Goal: Task Accomplishment & Management: Manage account settings

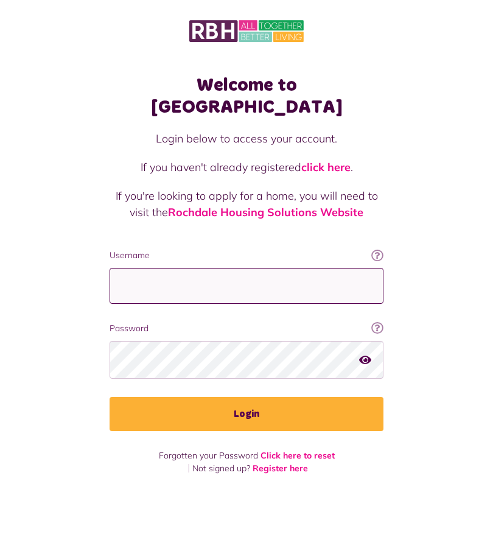
click at [292, 282] on input "Username" at bounding box center [247, 286] width 274 height 36
type input "**********"
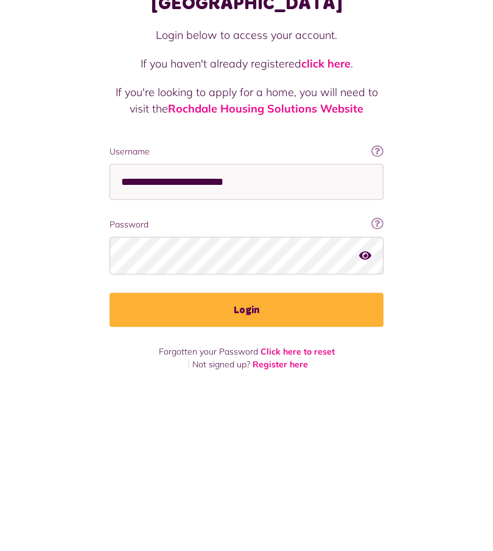
click at [284, 397] on button "Login" at bounding box center [247, 414] width 274 height 34
click at [268, 397] on button "Login" at bounding box center [247, 414] width 274 height 34
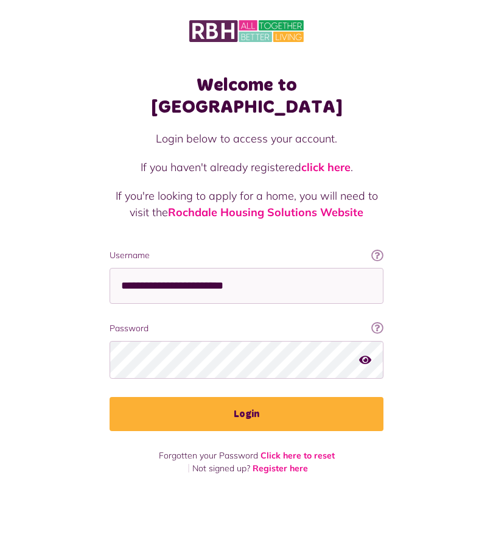
click at [260, 400] on button "Login" at bounding box center [247, 414] width 274 height 34
click at [257, 397] on button "Login" at bounding box center [247, 414] width 274 height 34
click at [270, 397] on button "Login" at bounding box center [247, 414] width 274 height 34
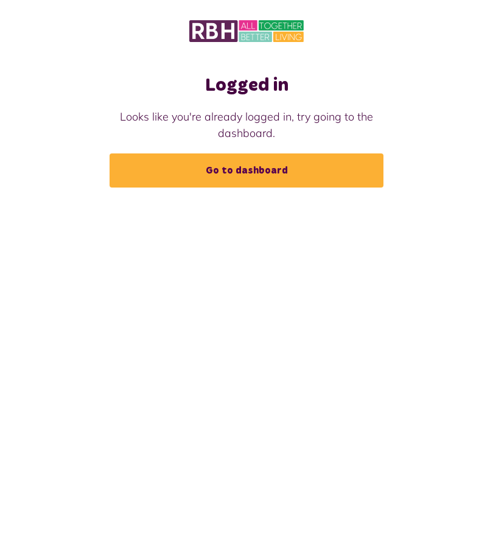
click at [302, 168] on link "Go to dashboard" at bounding box center [247, 170] width 274 height 34
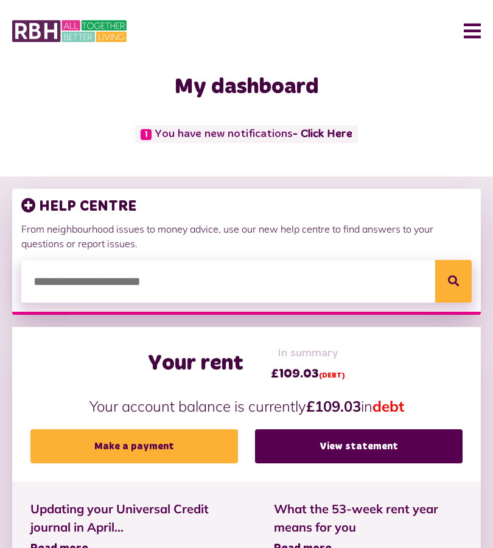
click at [473, 31] on button "Menu" at bounding box center [468, 31] width 26 height 38
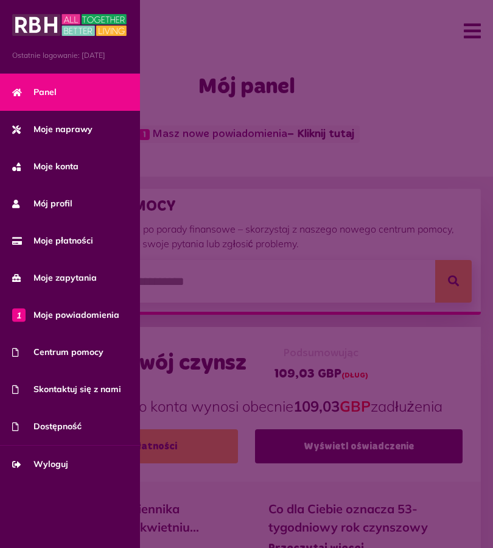
click at [80, 234] on span "Moje płatności" at bounding box center [52, 240] width 81 height 13
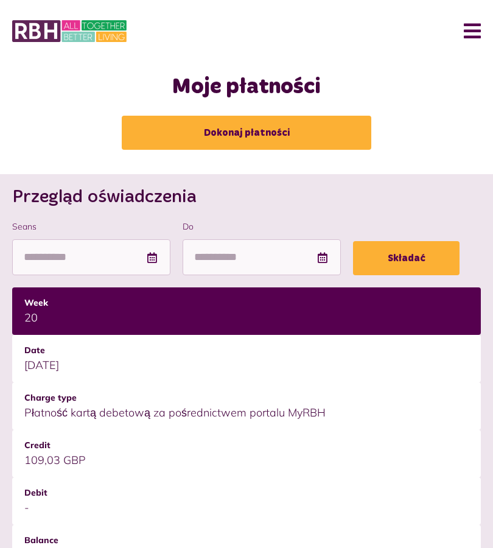
click at [468, 32] on button "Menu" at bounding box center [468, 31] width 26 height 38
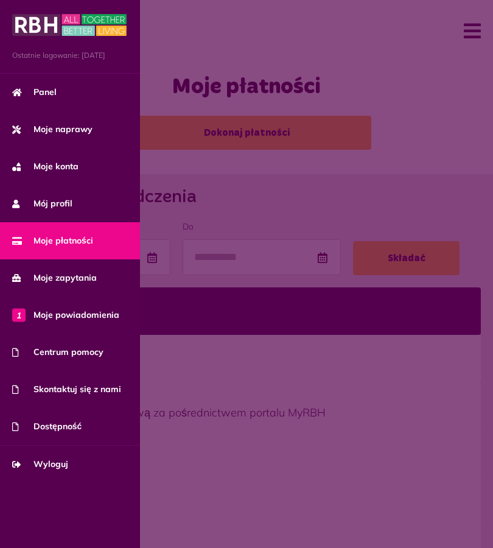
click at [92, 354] on font "Centrum pomocy" at bounding box center [68, 351] width 70 height 11
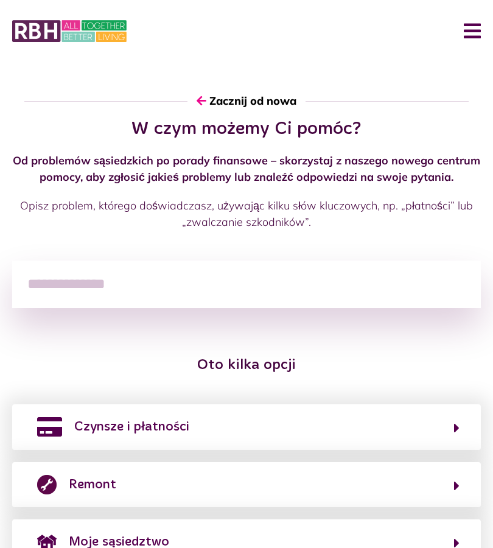
click at [409, 434] on button "Czynsze i płatności" at bounding box center [246, 426] width 426 height 21
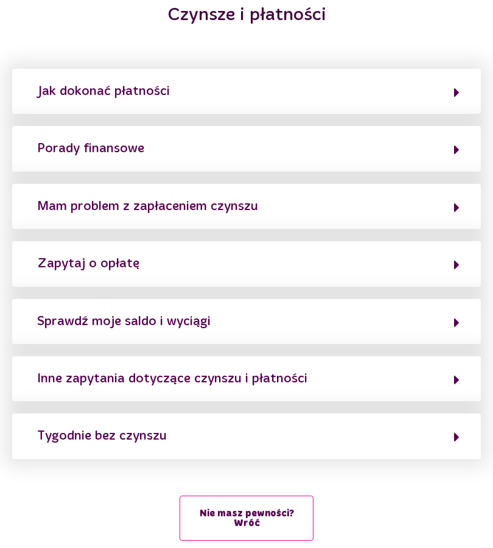
scroll to position [137, 0]
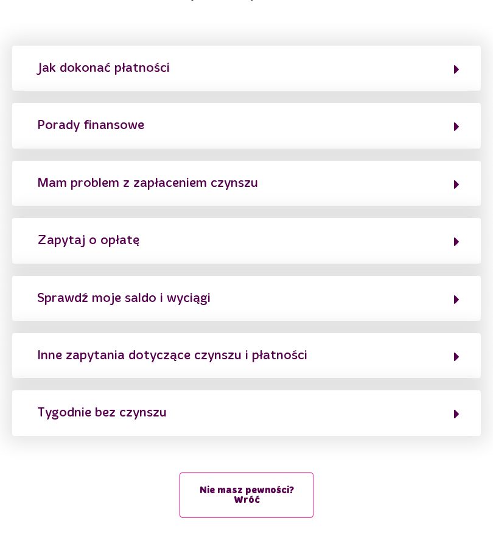
click at [444, 413] on button "Tygodnie bez czynszu" at bounding box center [246, 412] width 426 height 21
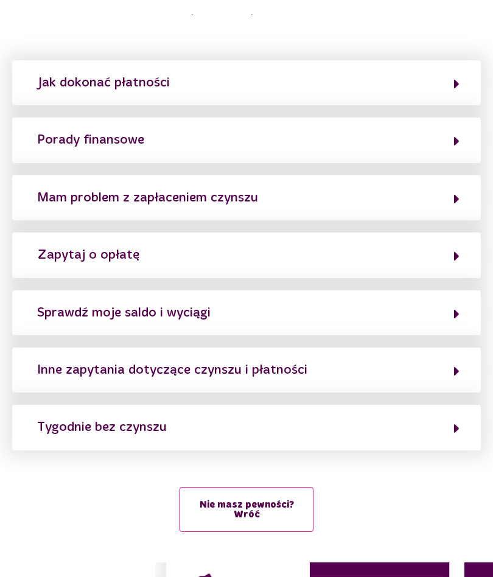
scroll to position [0, 0]
